Goal: Task Accomplishment & Management: Manage account settings

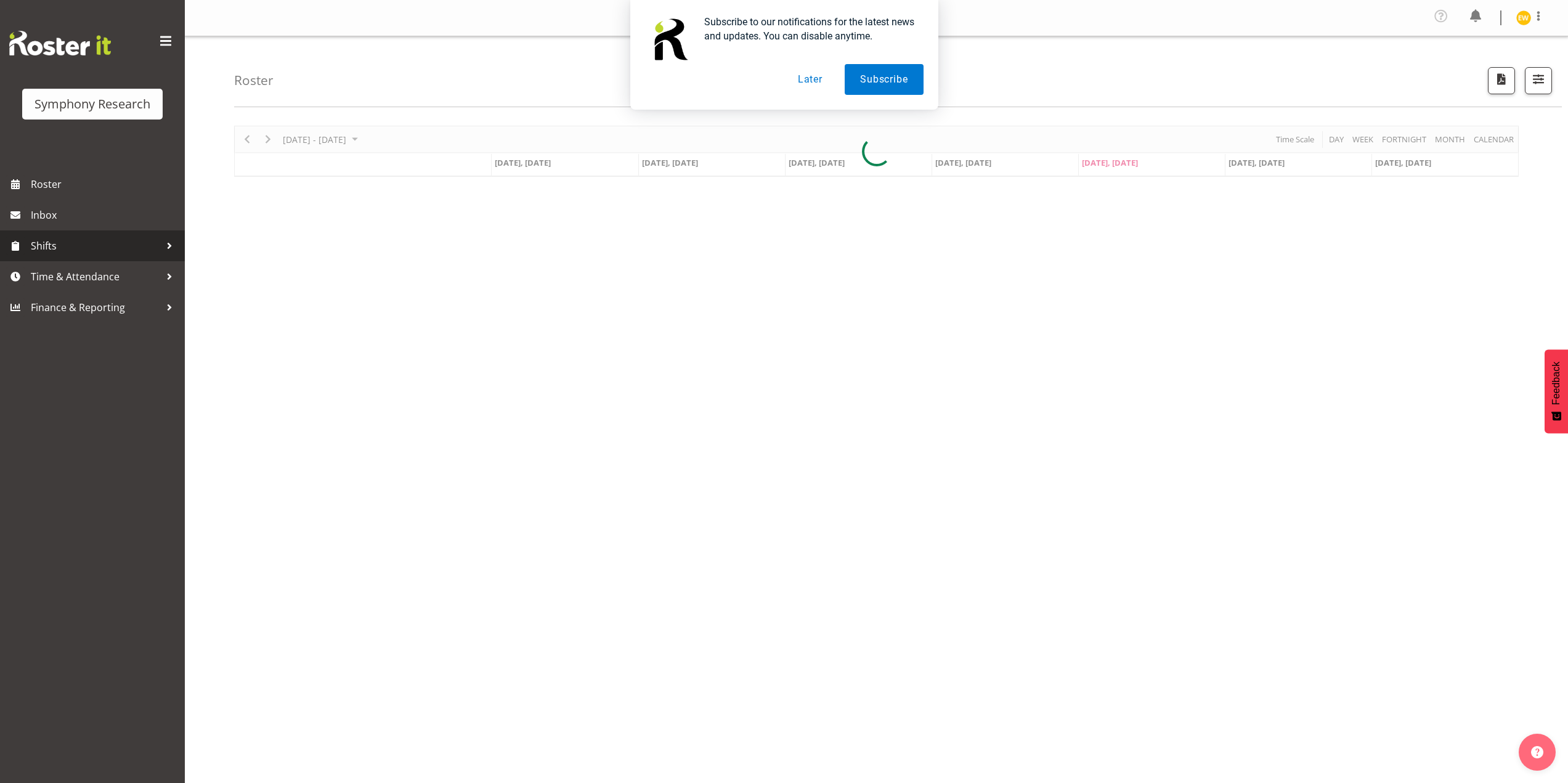
click at [48, 245] on span "Shifts" at bounding box center [95, 246] width 129 height 18
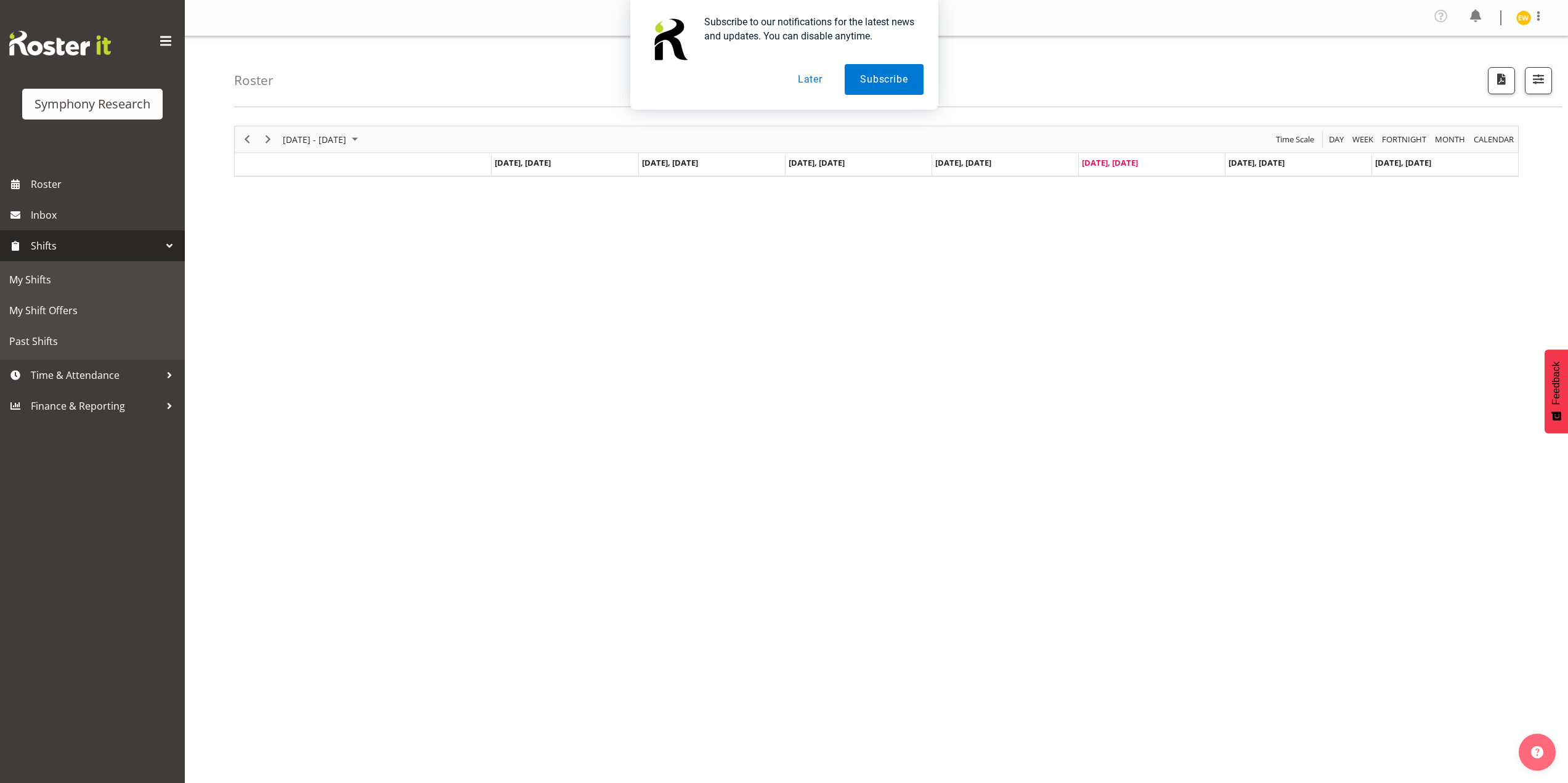
click at [821, 76] on button "Later" at bounding box center [810, 79] width 55 height 31
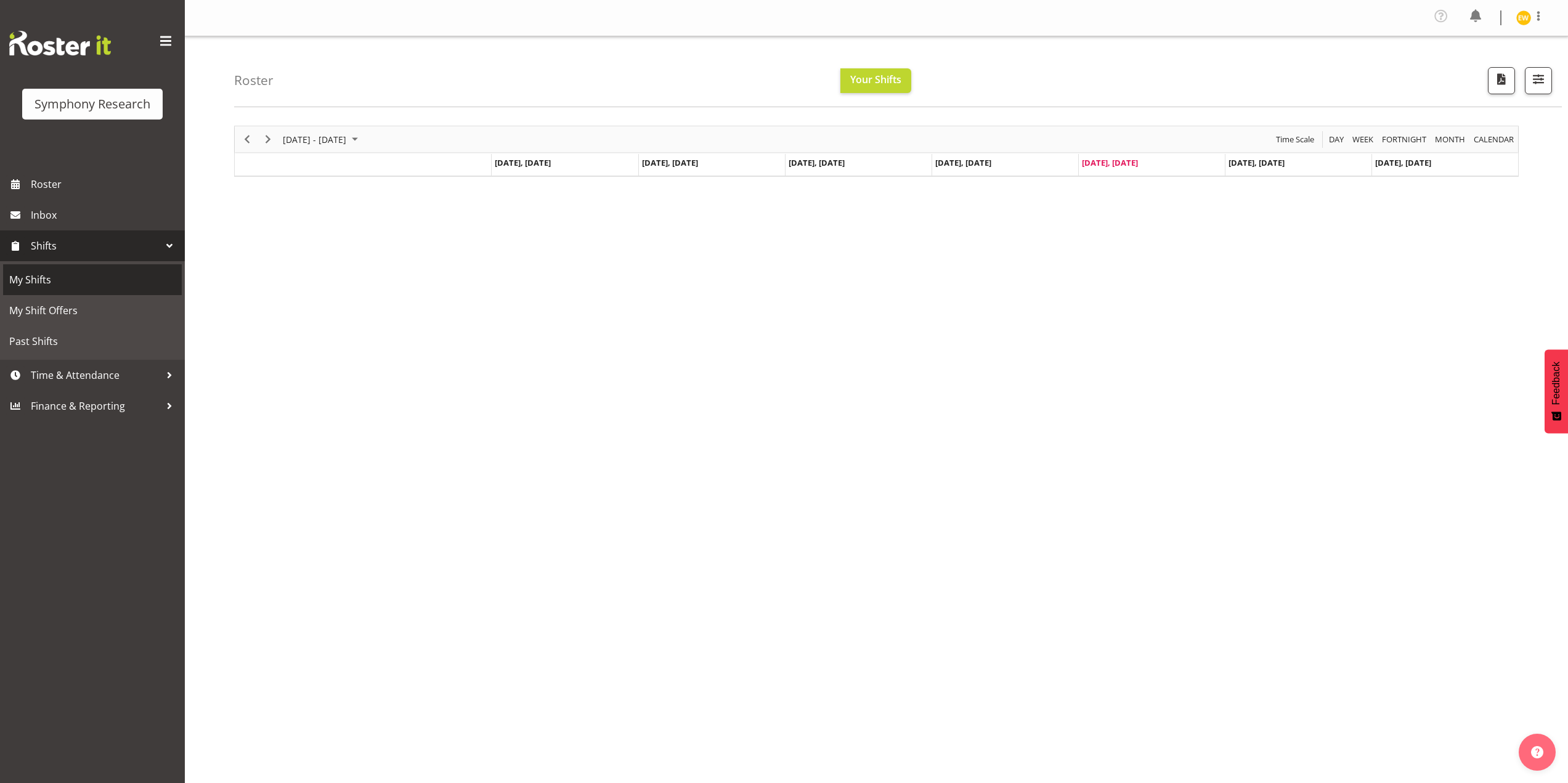
click at [48, 285] on span "My Shifts" at bounding box center [92, 279] width 167 height 18
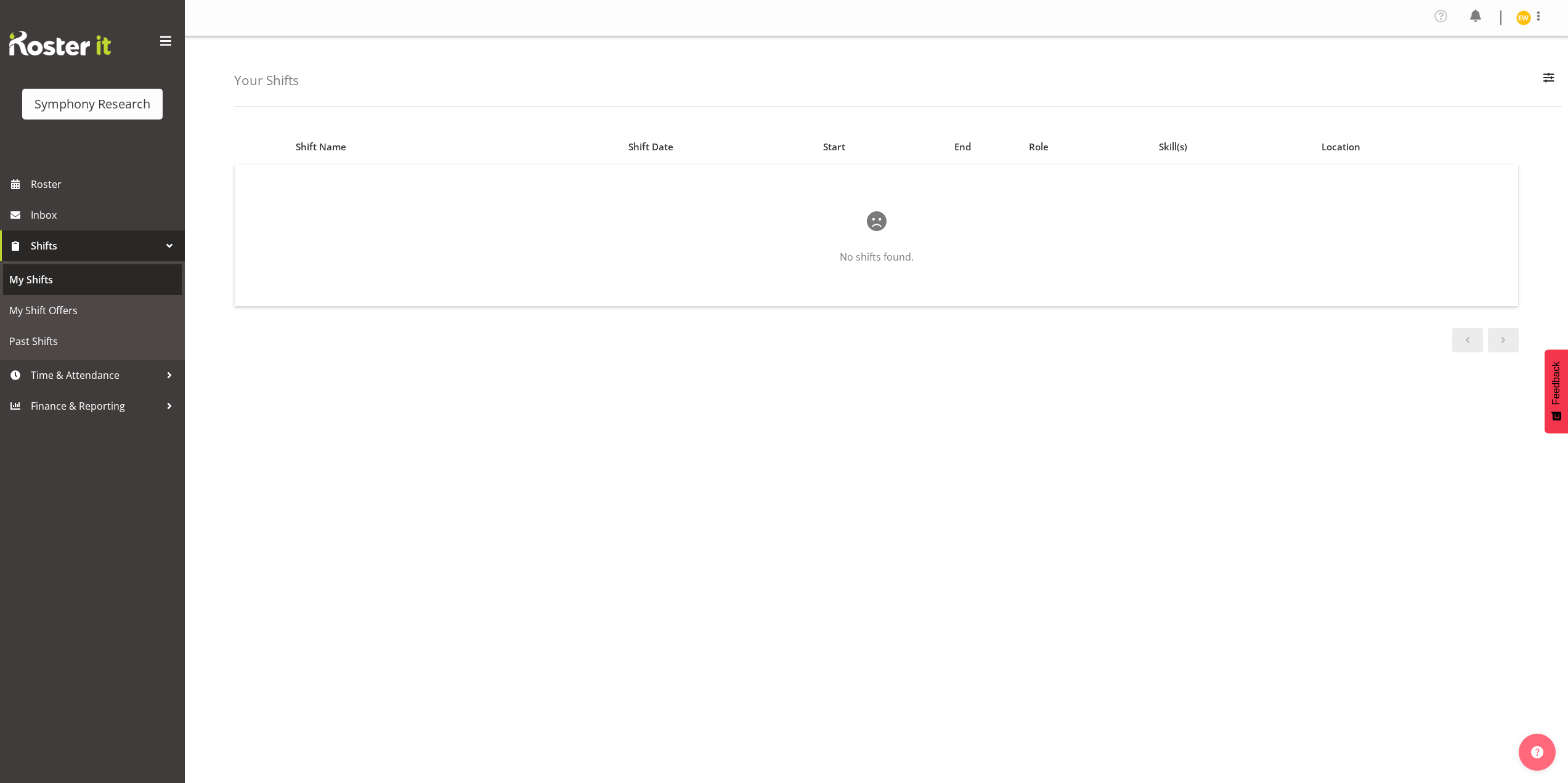
click at [65, 281] on span "My Shifts" at bounding box center [92, 279] width 167 height 18
click at [48, 178] on span "Roster" at bounding box center [104, 184] width 148 height 18
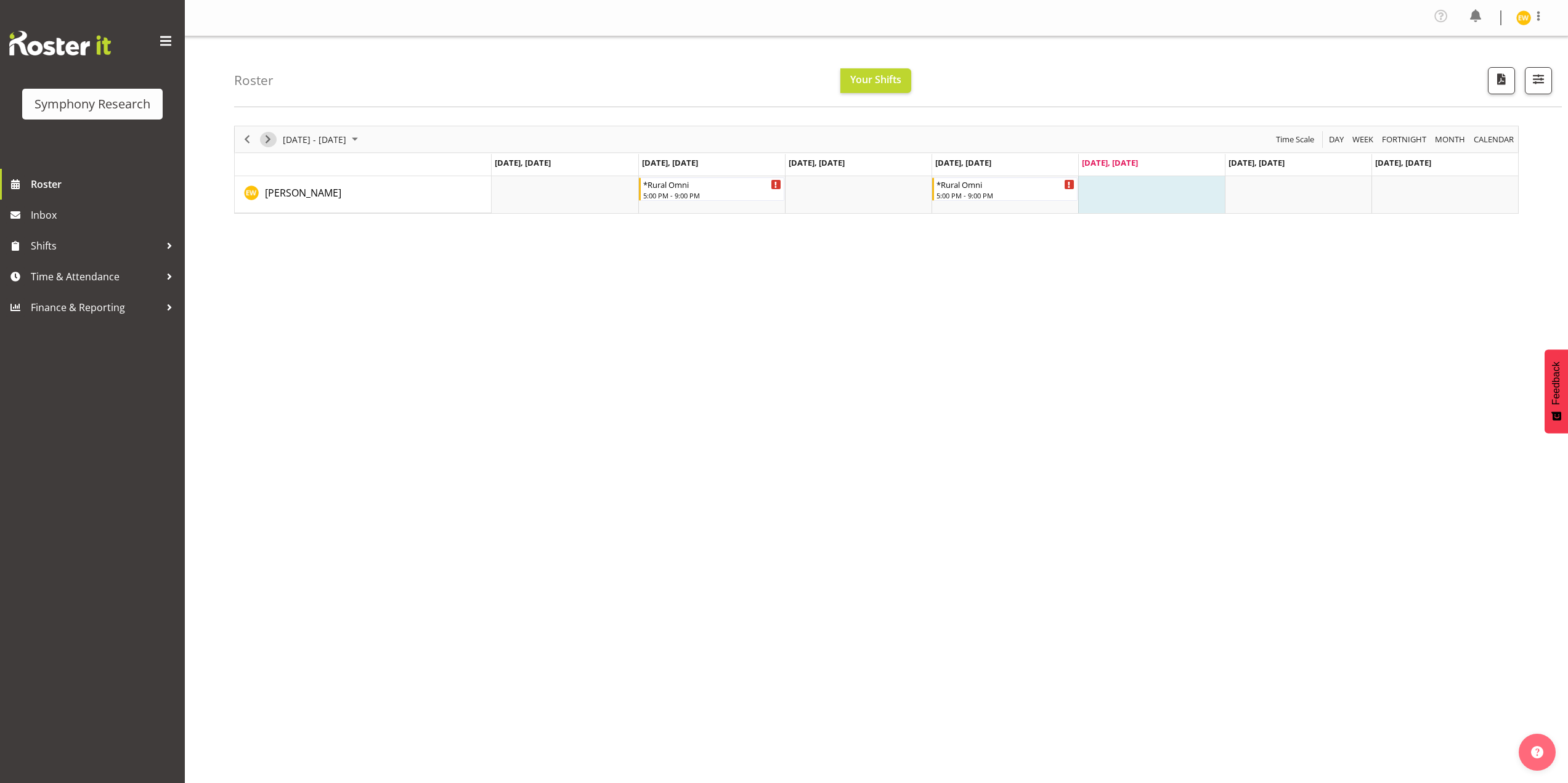
click at [263, 136] on span "Next" at bounding box center [267, 140] width 15 height 15
click at [126, 273] on span "Time & Attendance" at bounding box center [95, 276] width 129 height 18
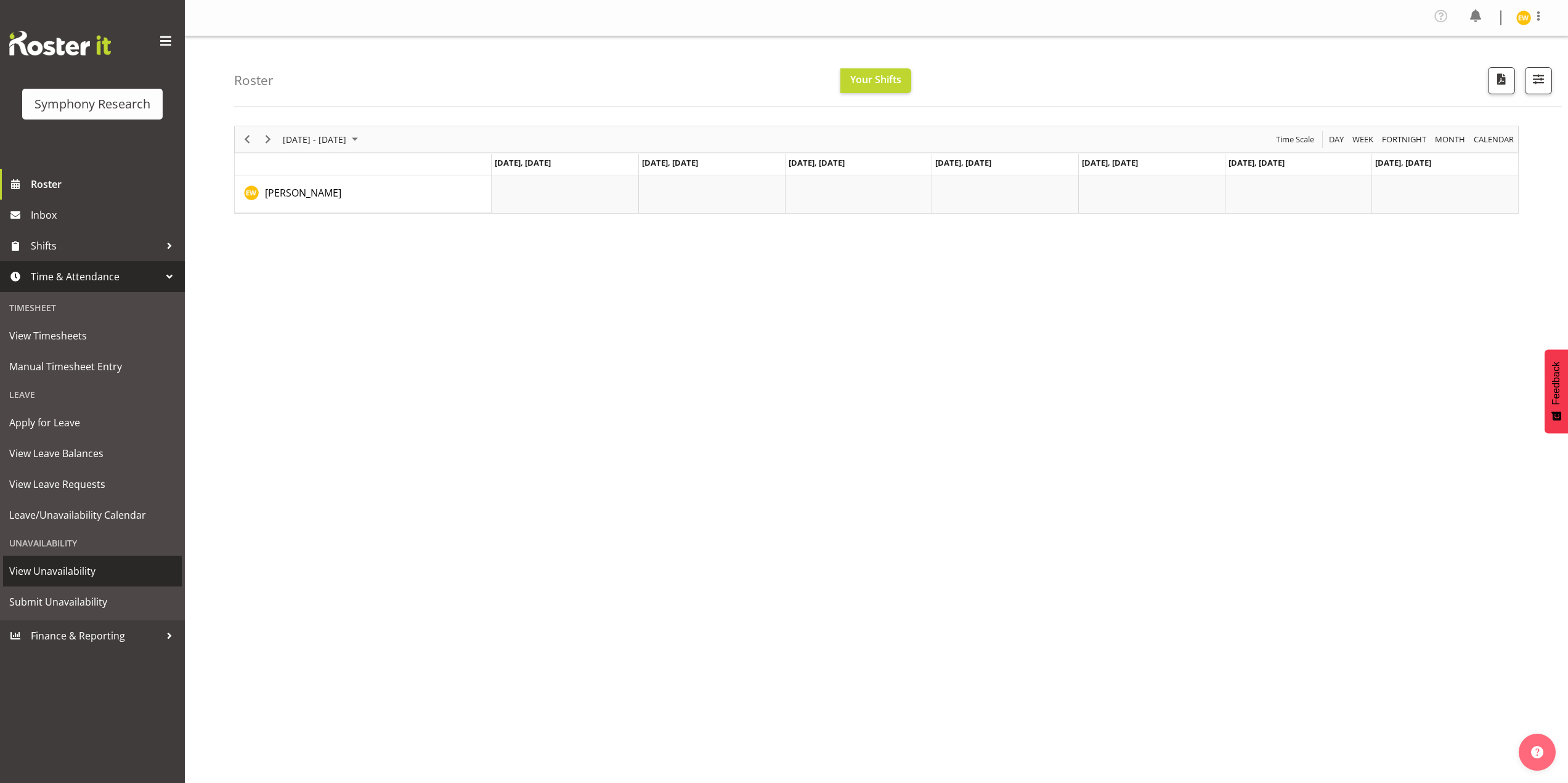
click at [72, 580] on span "View Unavailability" at bounding box center [92, 571] width 167 height 18
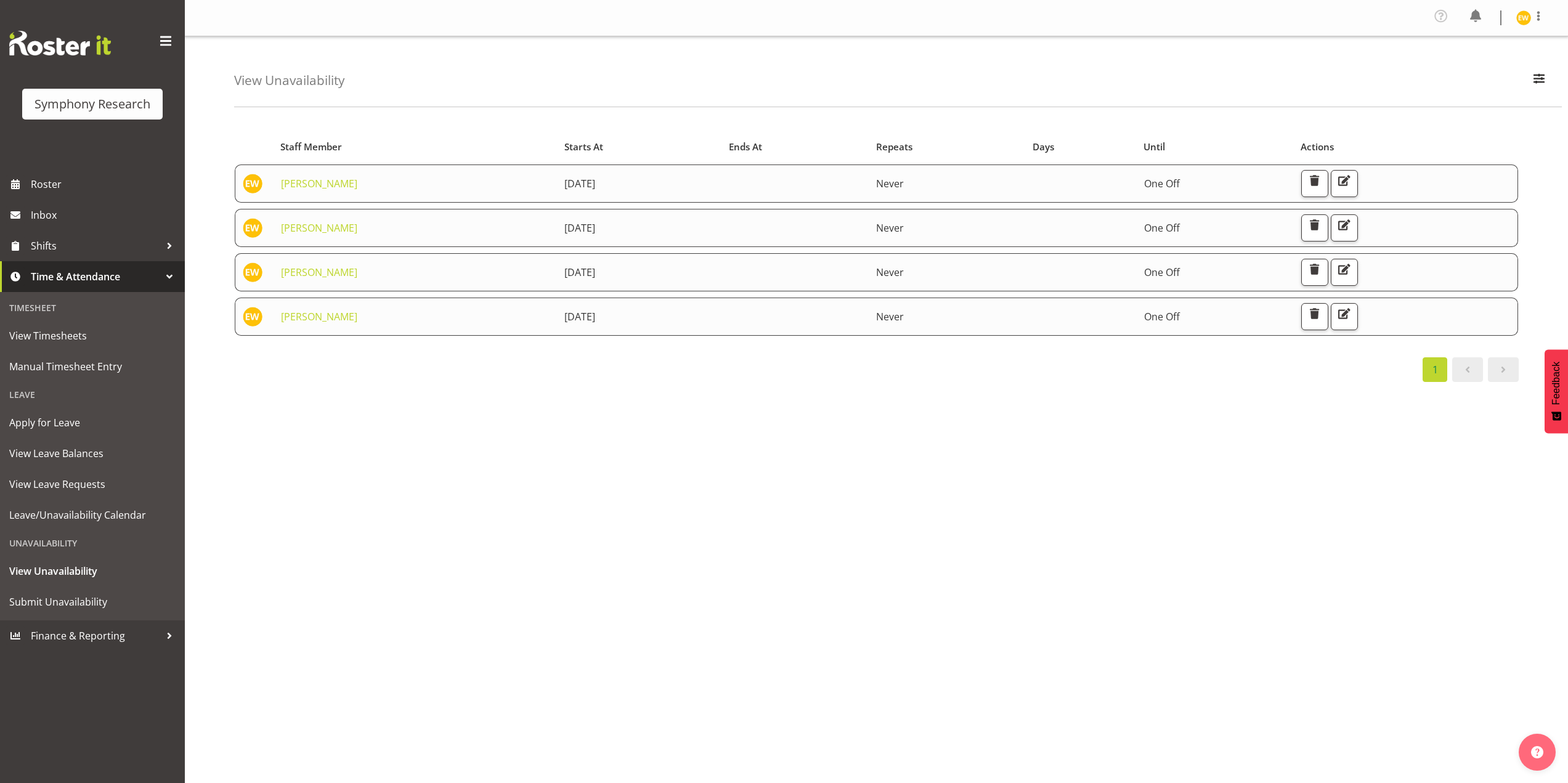
click at [1160, 705] on div "Profile Log Out View Unavailability Search Search for a particular employee Sho…" at bounding box center [876, 392] width 1383 height 783
click at [1503, 366] on span at bounding box center [1503, 369] width 15 height 15
click at [50, 595] on span "Submit Unavailability" at bounding box center [92, 602] width 167 height 18
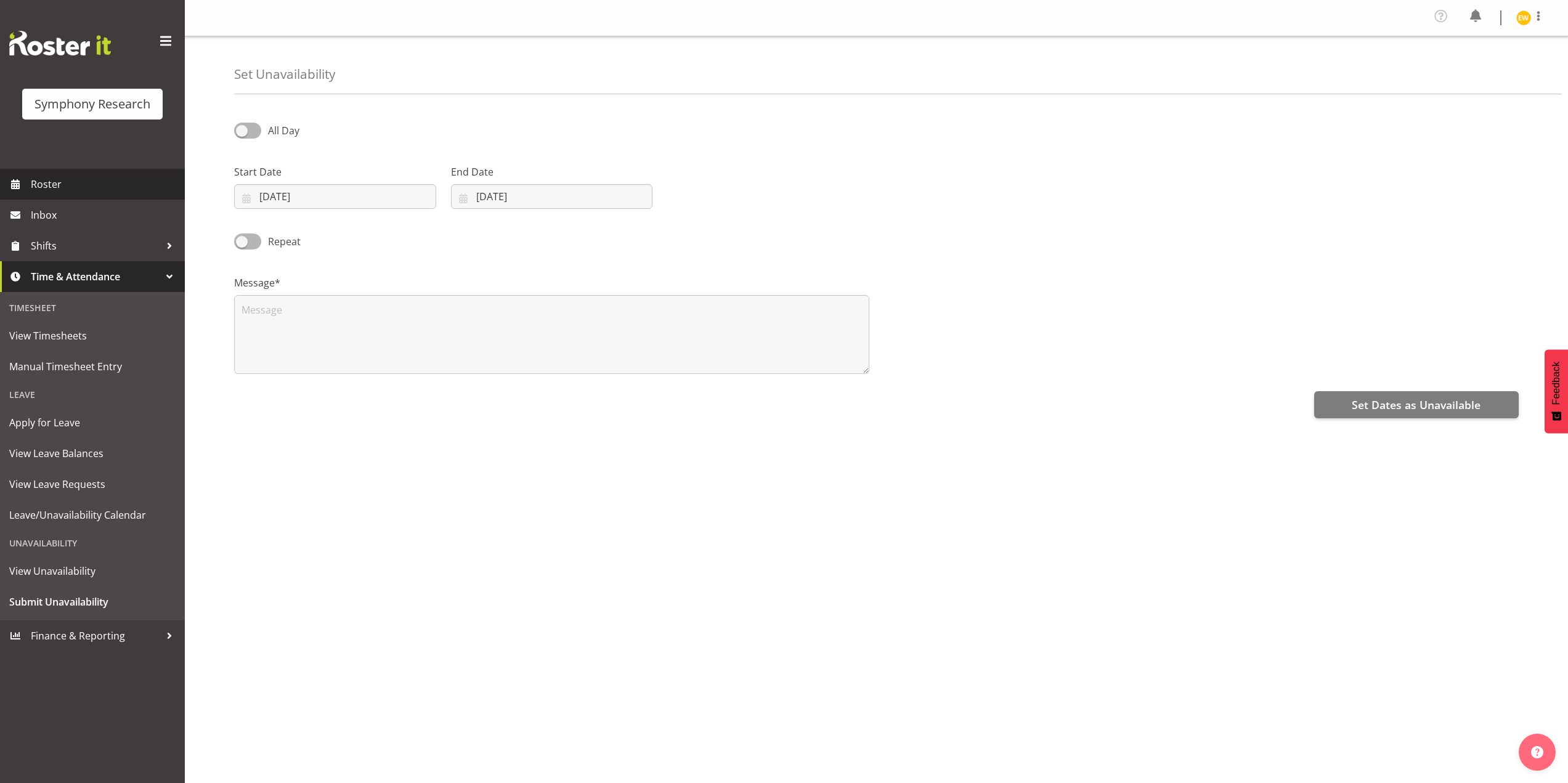
click at [55, 179] on span "Roster" at bounding box center [104, 184] width 148 height 18
